Goal: Navigation & Orientation: Find specific page/section

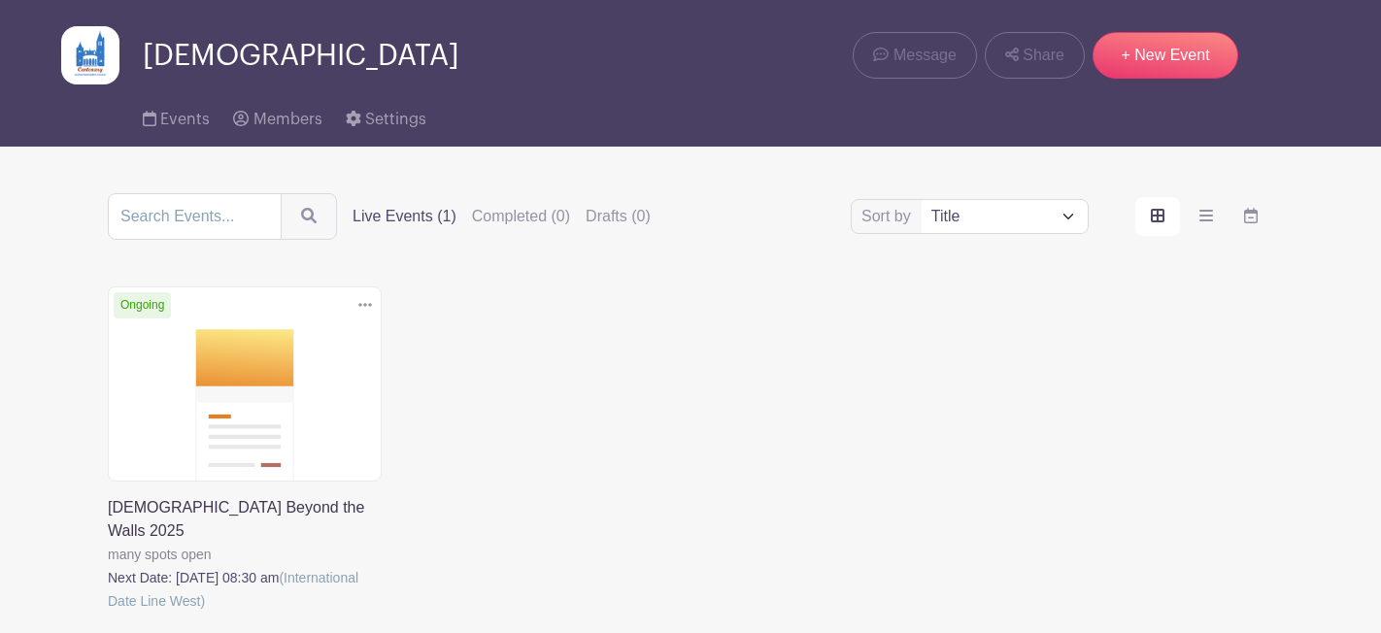
scroll to position [163, 0]
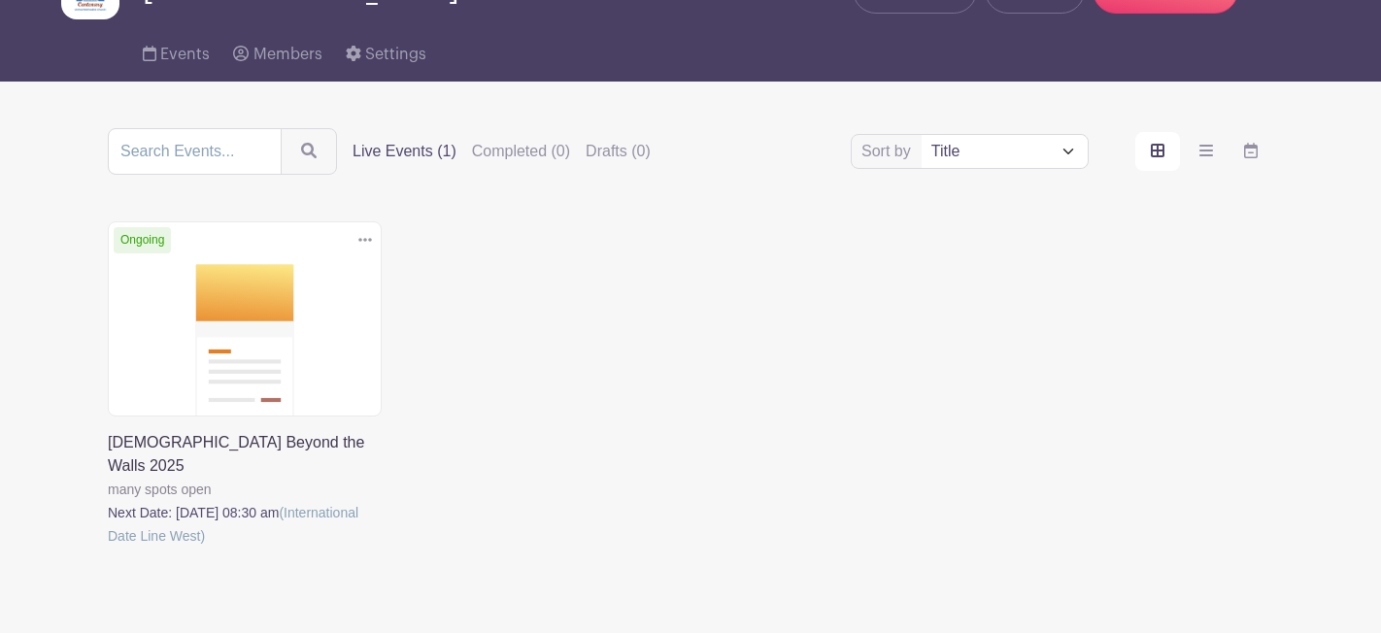
click at [108, 548] on link at bounding box center [108, 548] width 0 height 0
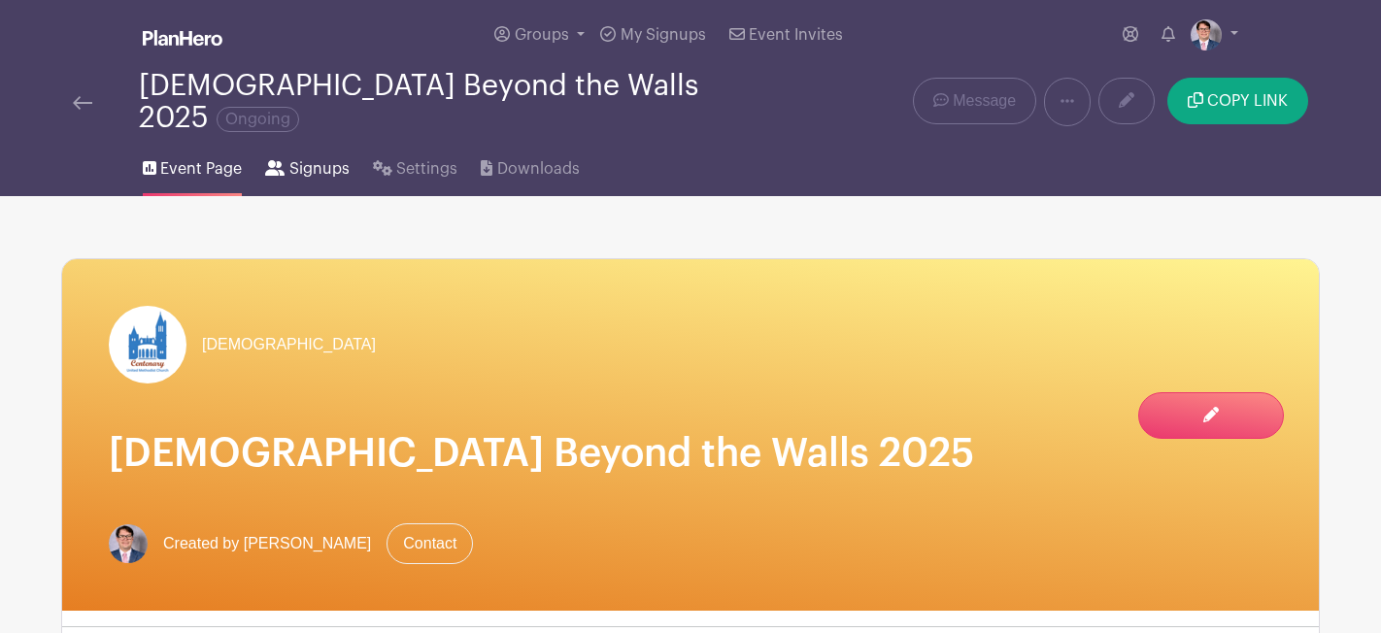
click at [301, 157] on span "Signups" at bounding box center [319, 168] width 60 height 23
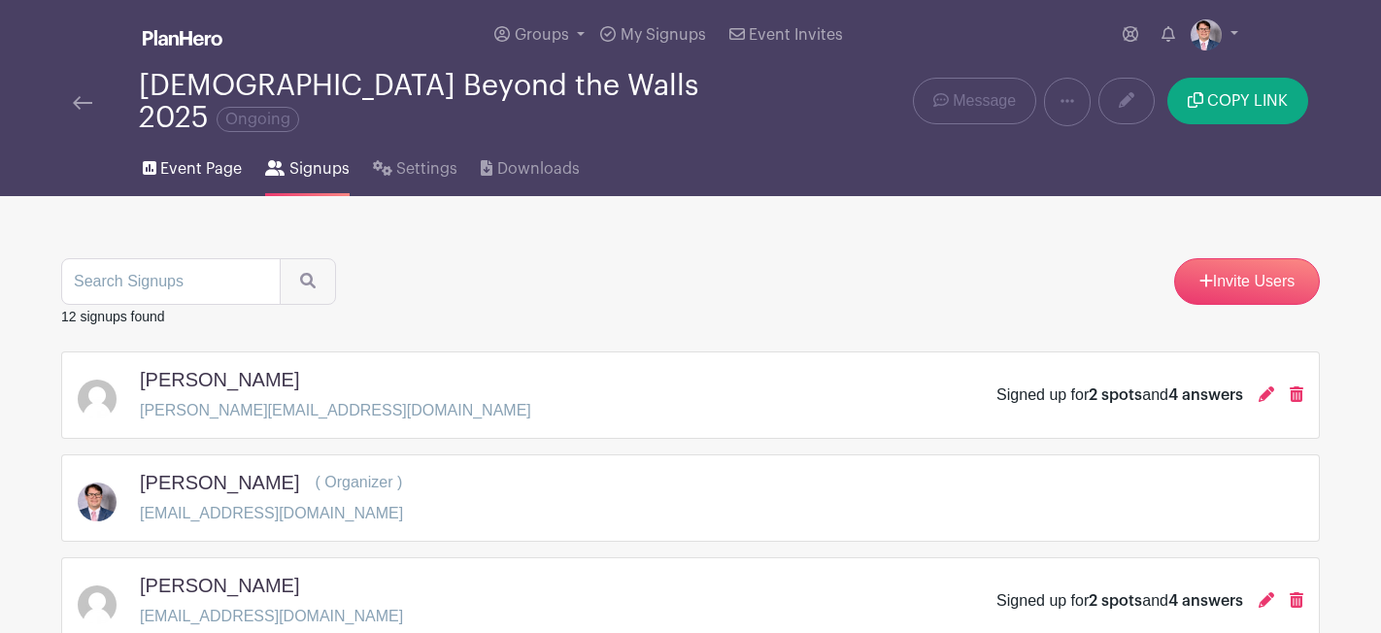
click at [230, 164] on span "Event Page" at bounding box center [201, 168] width 82 height 23
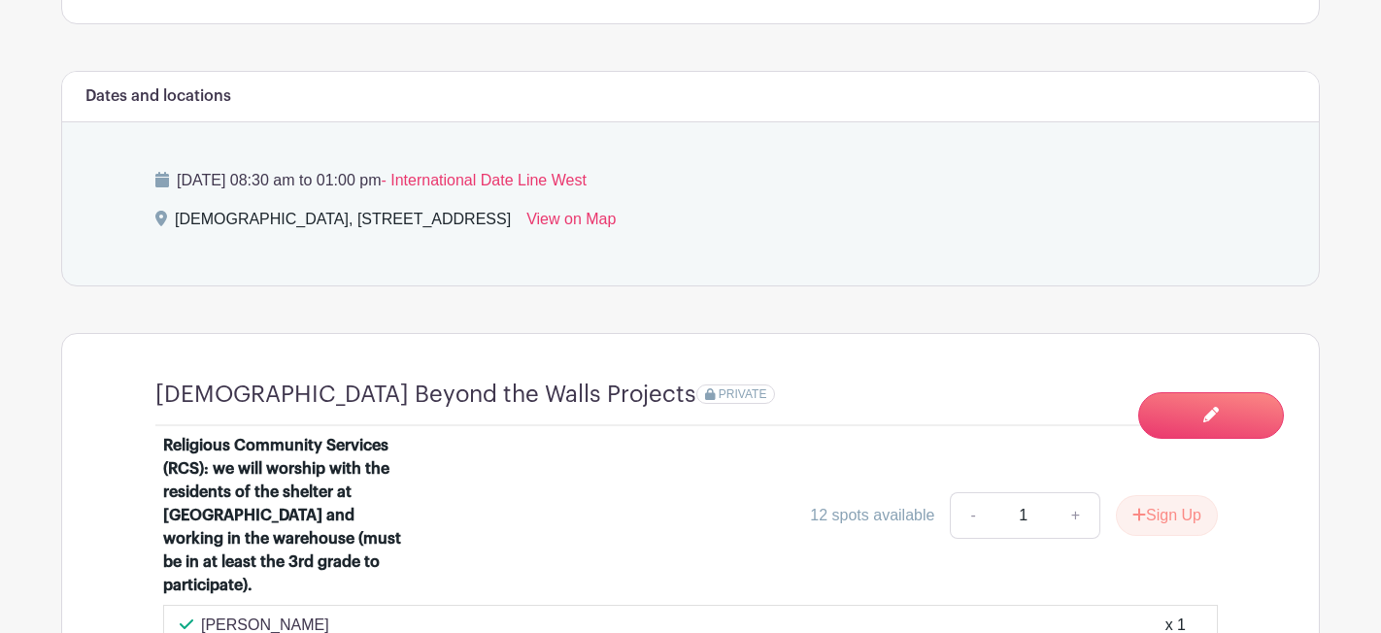
scroll to position [1064, 0]
